Goal: Check status: Check status

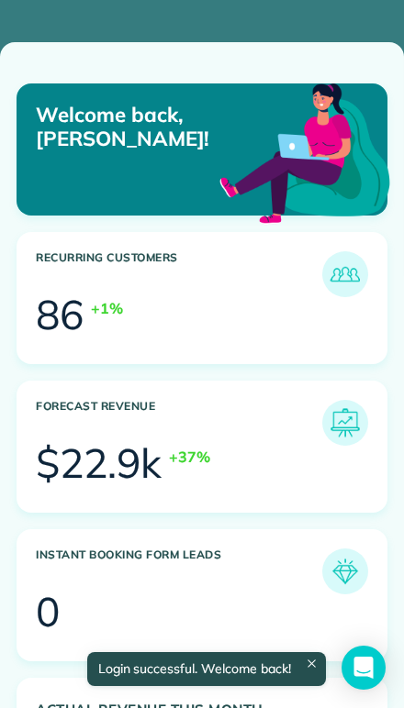
scroll to position [155, 351]
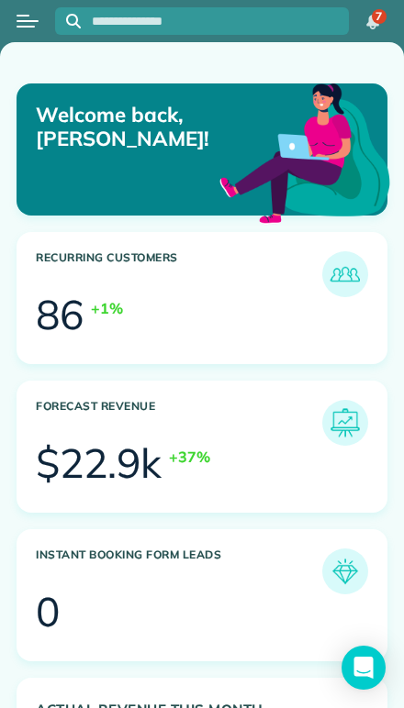
click at [32, 20] on div "Open menu" at bounding box center [28, 21] width 22 height 2
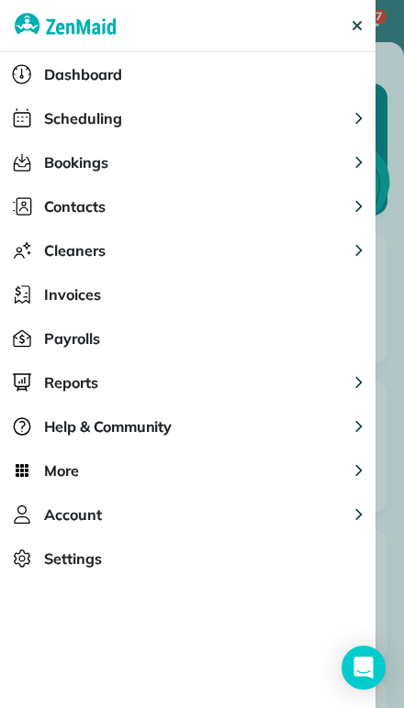
click at [64, 128] on span "Scheduling" at bounding box center [83, 118] width 78 height 22
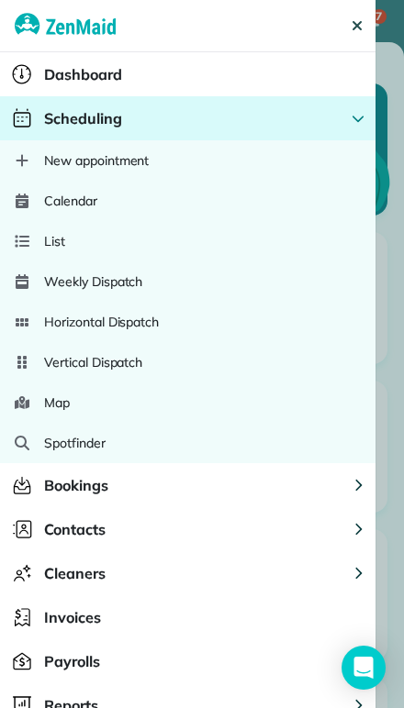
click at [56, 207] on span "Calendar" at bounding box center [70, 201] width 53 height 18
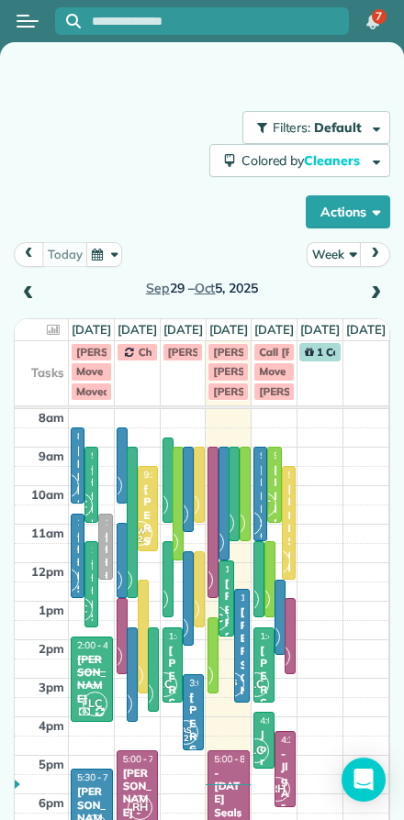
click at [344, 216] on button "Actions" at bounding box center [348, 211] width 84 height 33
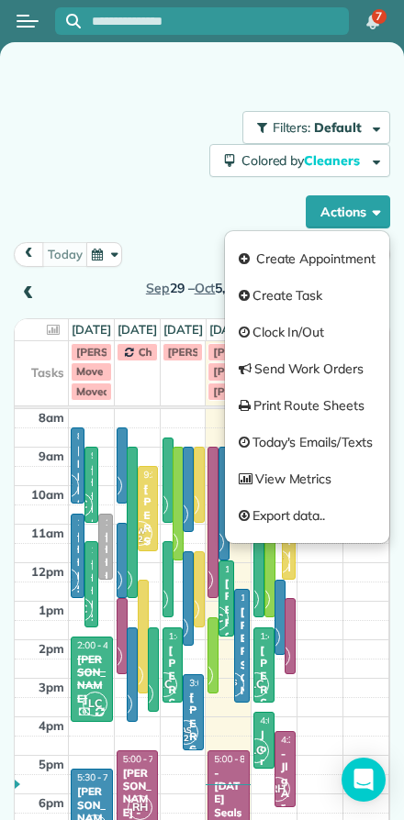
click at [159, 218] on div "Filters: Default Colored by Cleaners Color by Cleaner Color by Team Color by St…" at bounding box center [202, 169] width 376 height 117
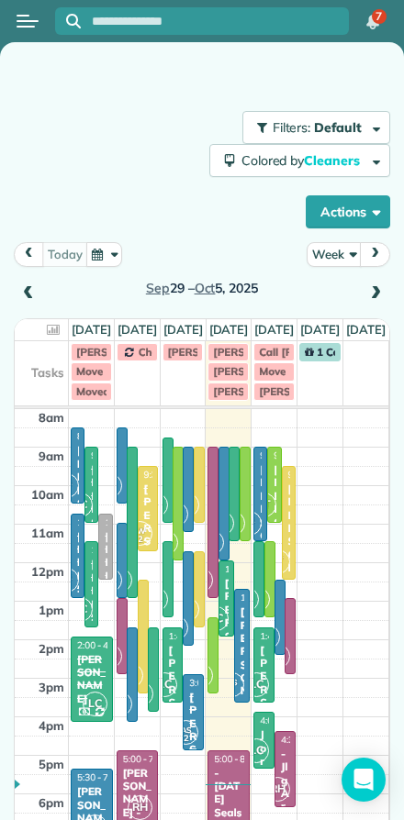
click at [325, 255] on button "Week" at bounding box center [333, 254] width 55 height 25
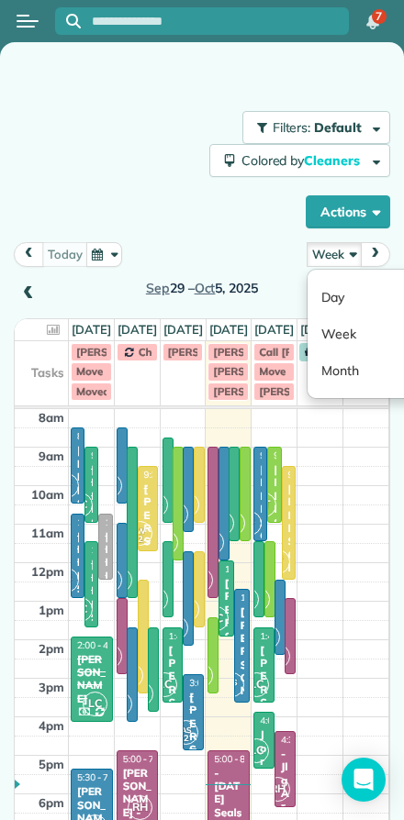
click at [332, 299] on link "Day" at bounding box center [379, 297] width 145 height 37
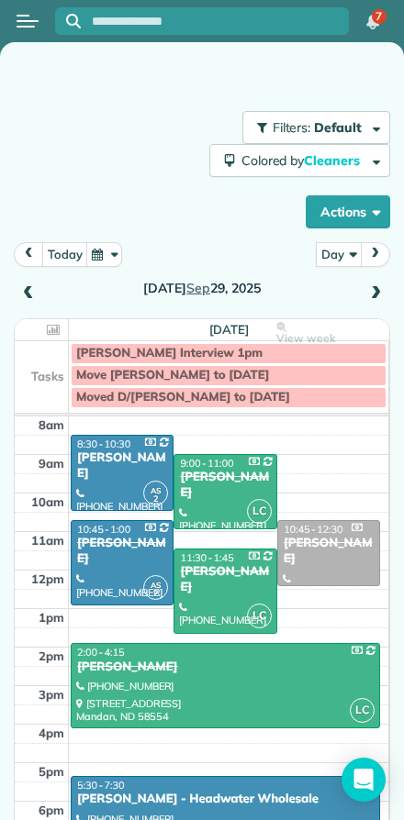
click at [64, 258] on button "today" at bounding box center [65, 254] width 46 height 25
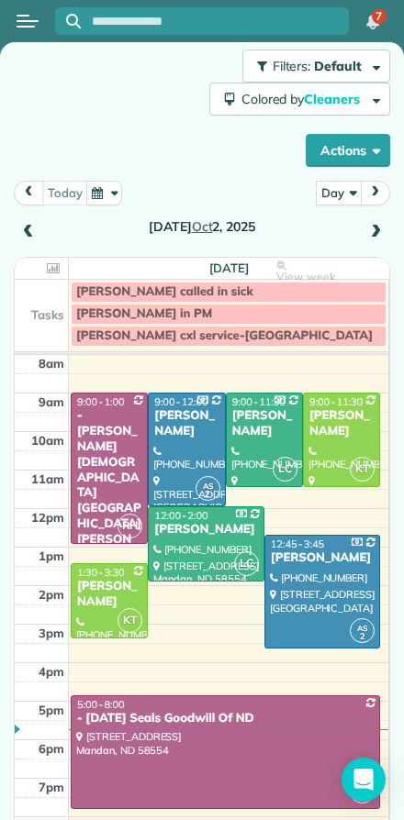
scroll to position [61, 0]
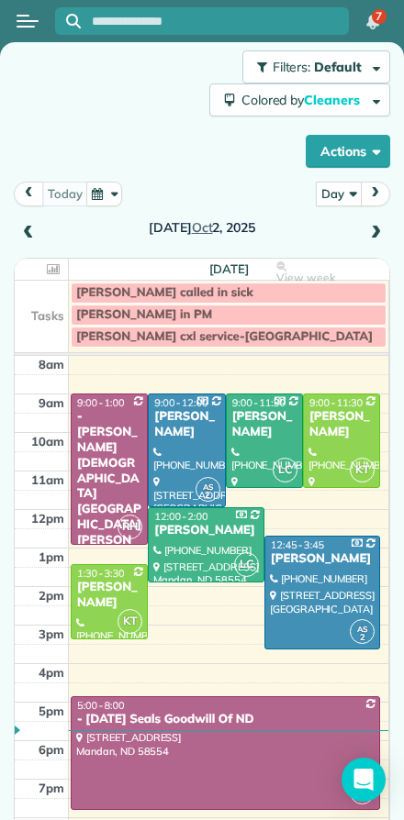
click at [111, 596] on div "[PERSON_NAME]" at bounding box center [109, 595] width 66 height 31
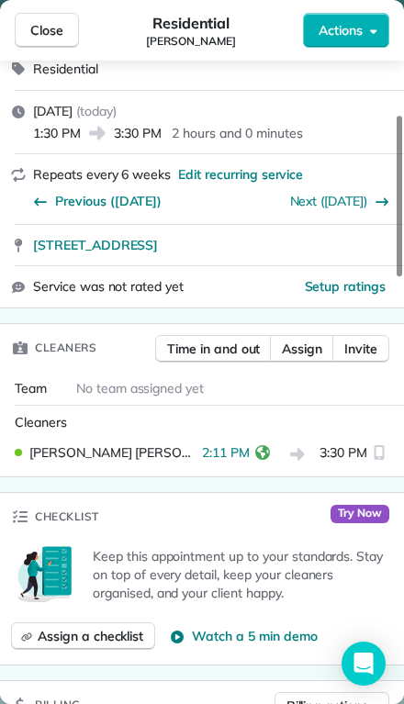
scroll to position [230, 0]
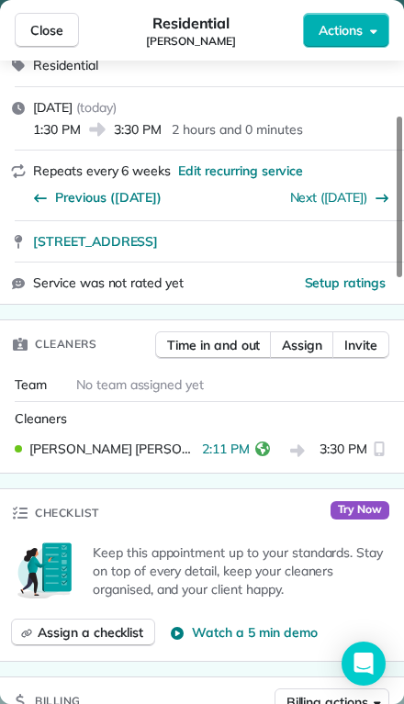
click at [255, 441] on icon "reset" at bounding box center [262, 448] width 15 height 15
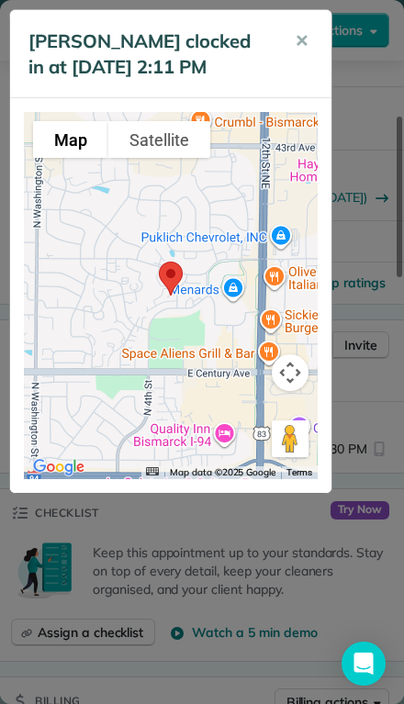
click at [143, 581] on div "Karrie Timm clocked in at 02 Oct 2:11 PM ✕ To navigate the map with touch gestu…" at bounding box center [202, 352] width 404 height 704
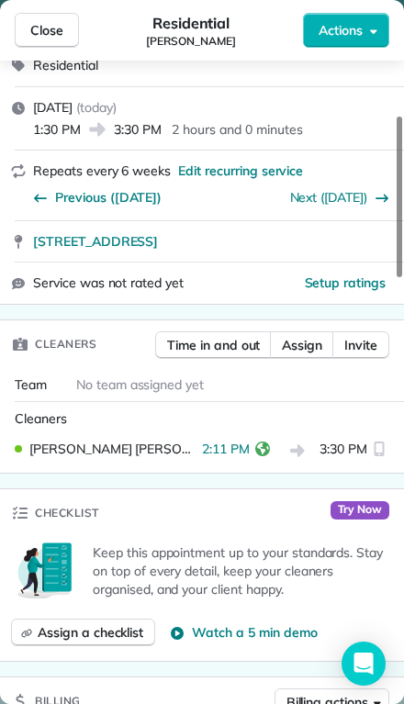
click at [330, 440] on span "3:30 PM" at bounding box center [343, 451] width 48 height 23
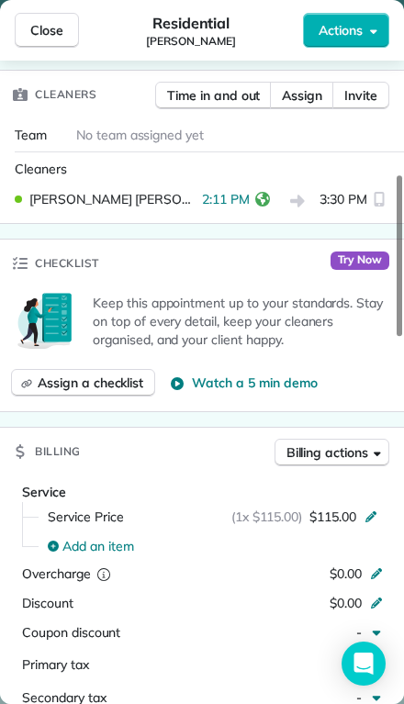
scroll to position [478, 0]
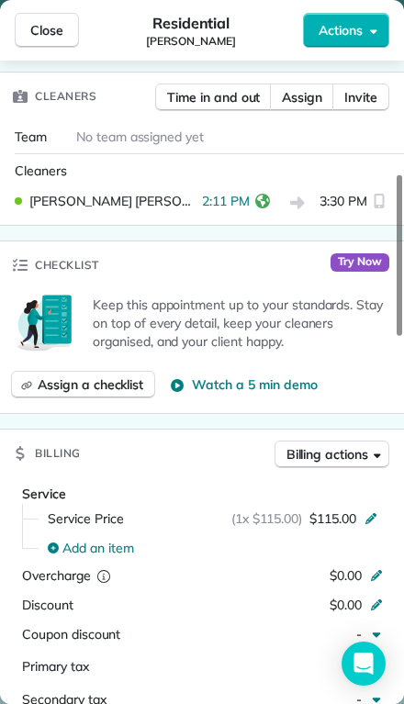
click at [319, 192] on span "3:30 PM" at bounding box center [343, 203] width 48 height 23
click at [329, 192] on span "3:30 PM" at bounding box center [343, 203] width 48 height 23
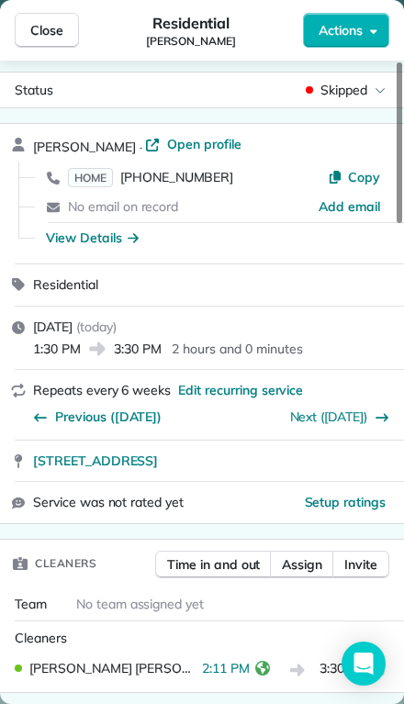
scroll to position [-5, 0]
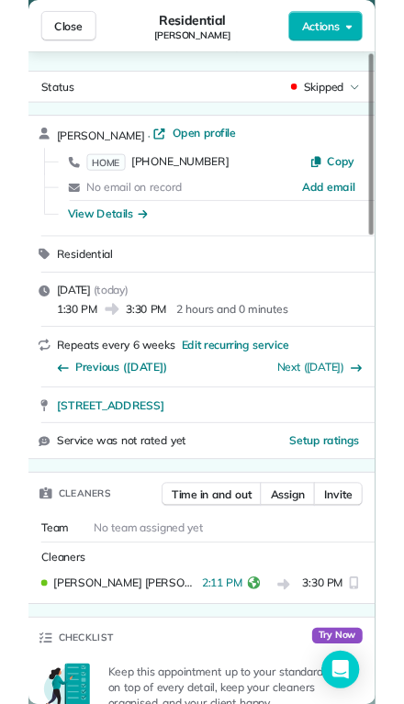
scroll to position [-6, 0]
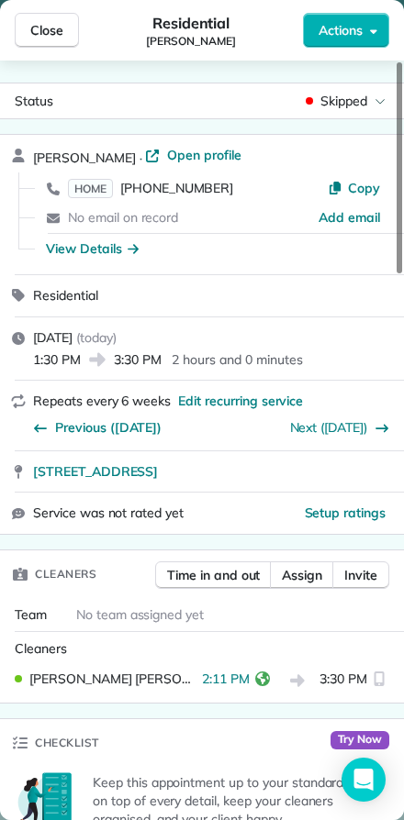
click at [38, 28] on span "Close" at bounding box center [46, 30] width 33 height 18
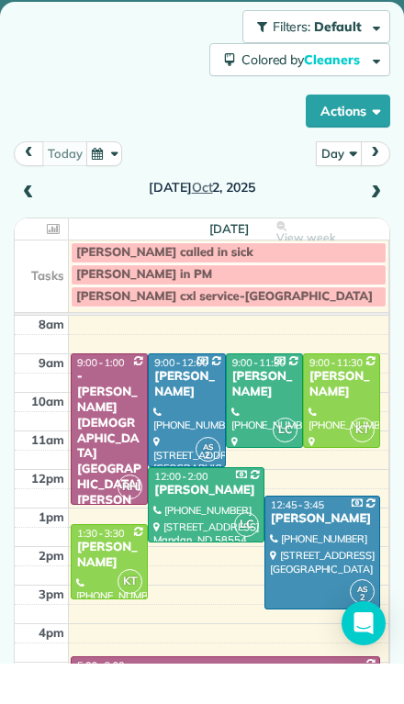
scroll to position [40, 0]
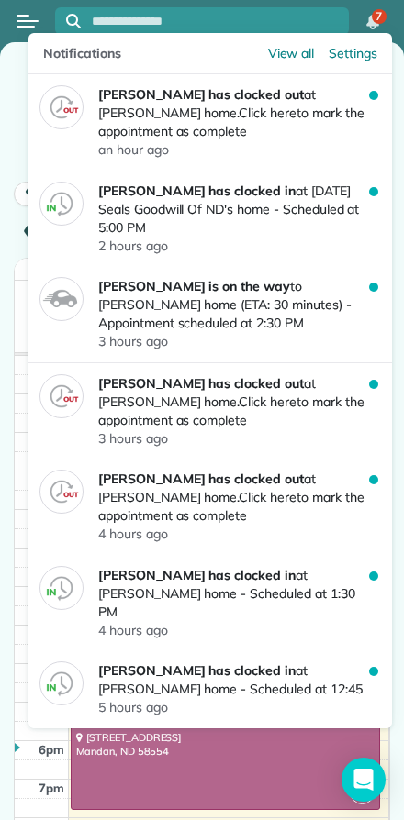
click at [109, 111] on p "Ashley Sass has clocked out at Caitlin Newman's home. Click here to mark the ap…" at bounding box center [233, 112] width 271 height 55
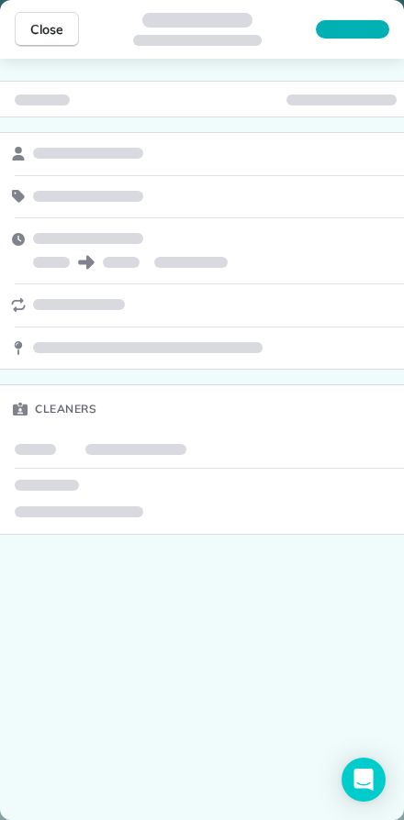
click at [43, 39] on button "Close" at bounding box center [47, 29] width 64 height 35
